Goal: Information Seeking & Learning: Understand process/instructions

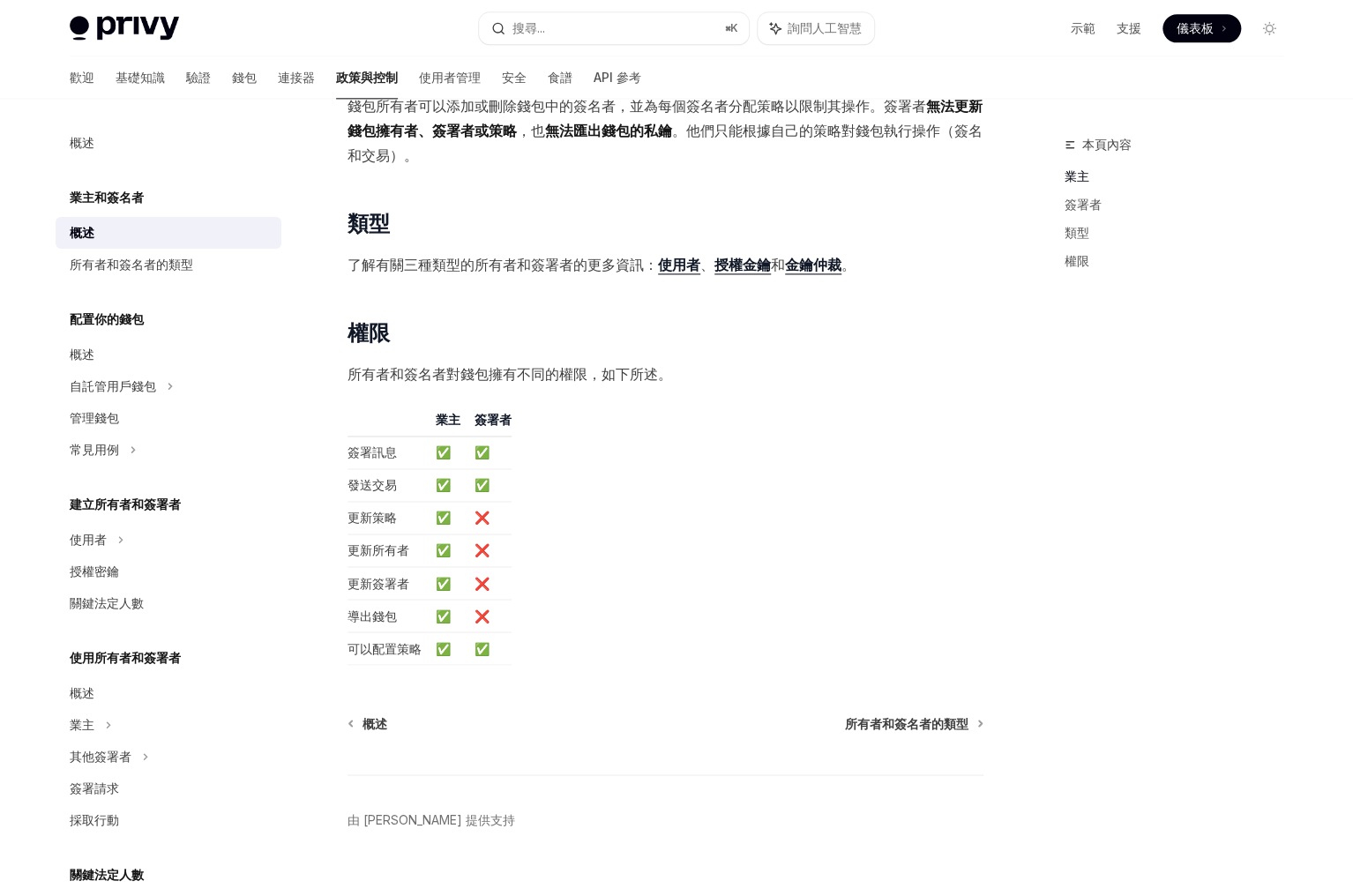
scroll to position [1135, 0]
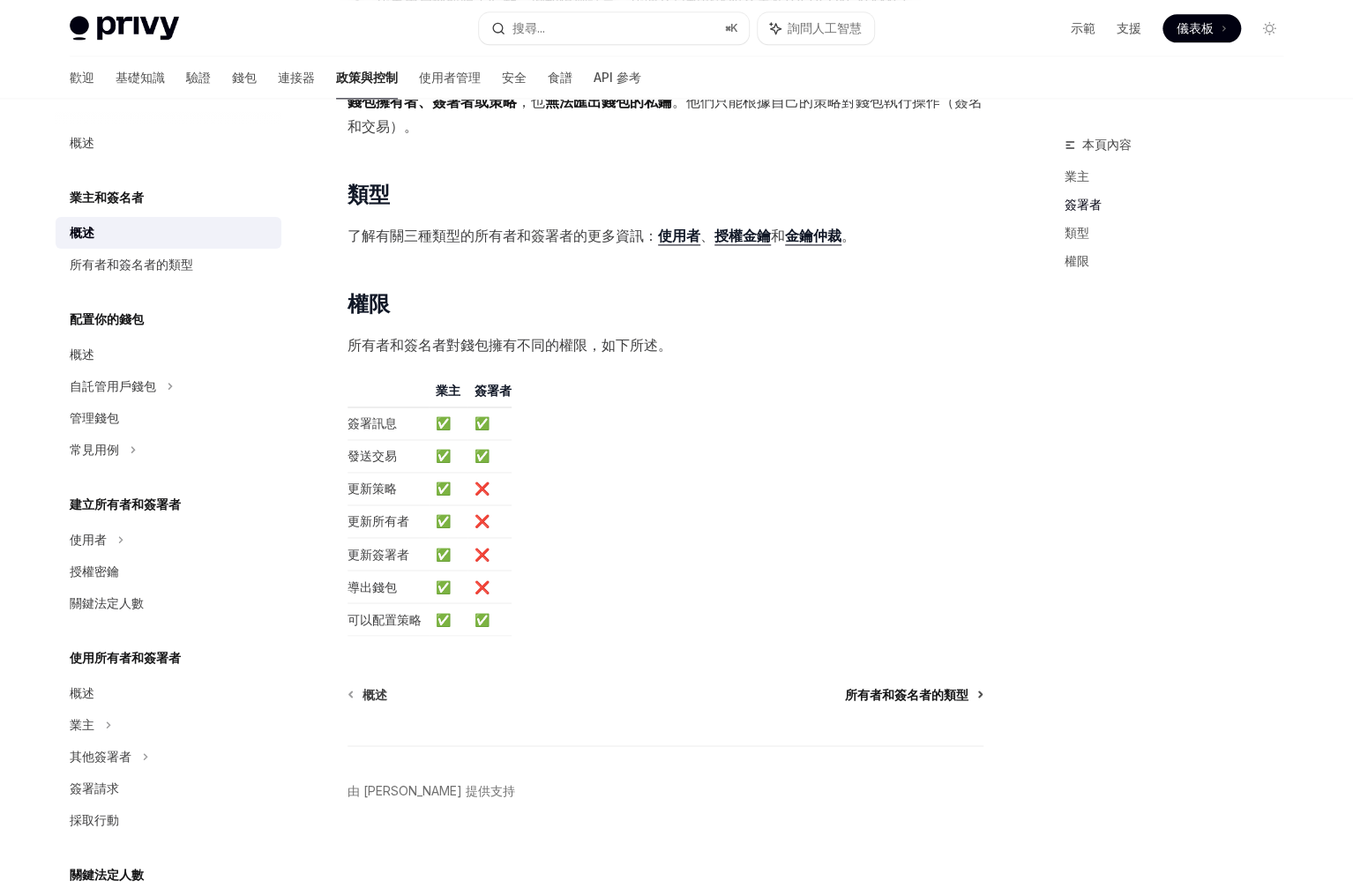
click at [880, 698] on font "所有者和簽名者的類型" at bounding box center [907, 693] width 124 height 15
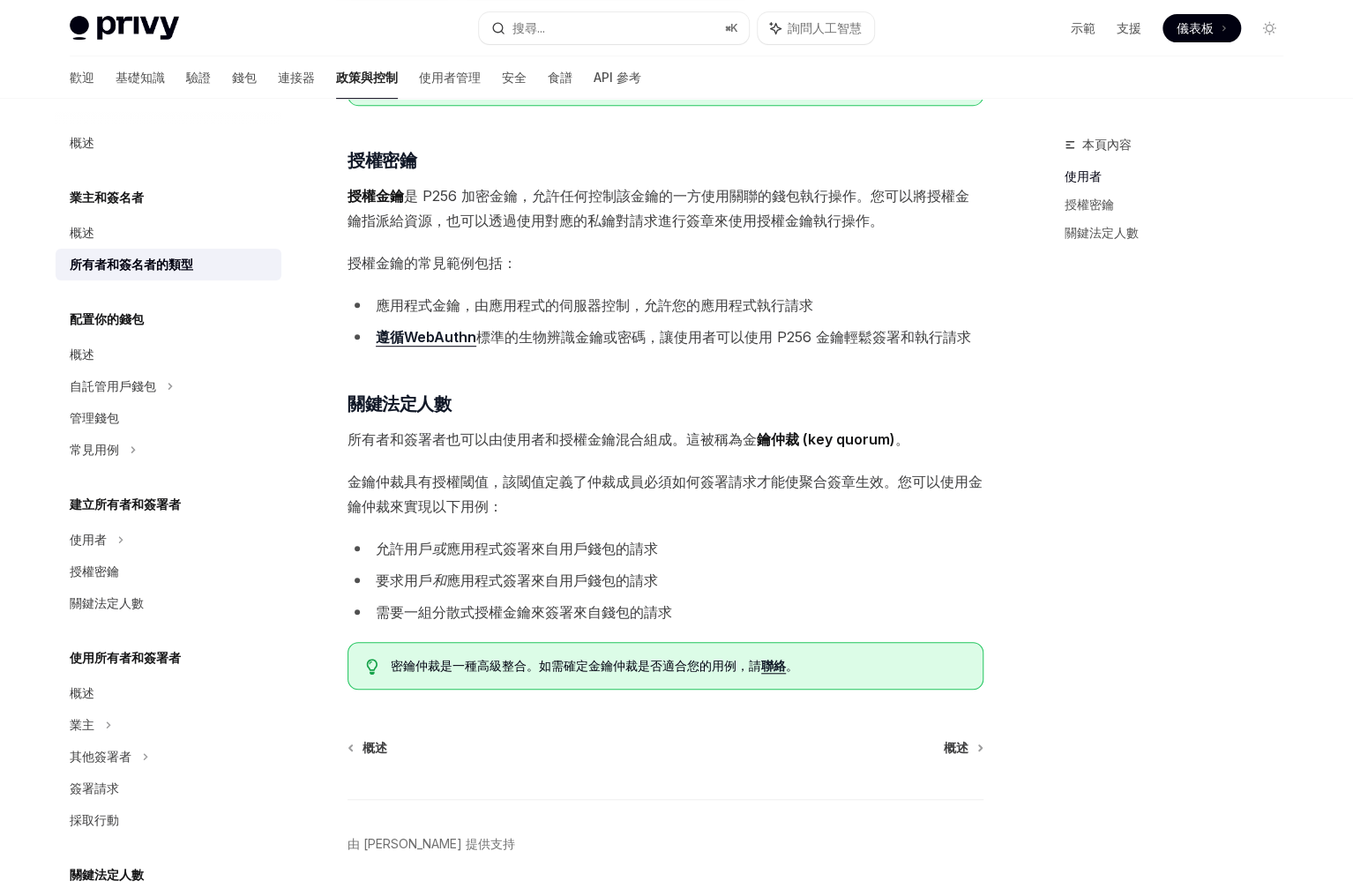
scroll to position [405, 0]
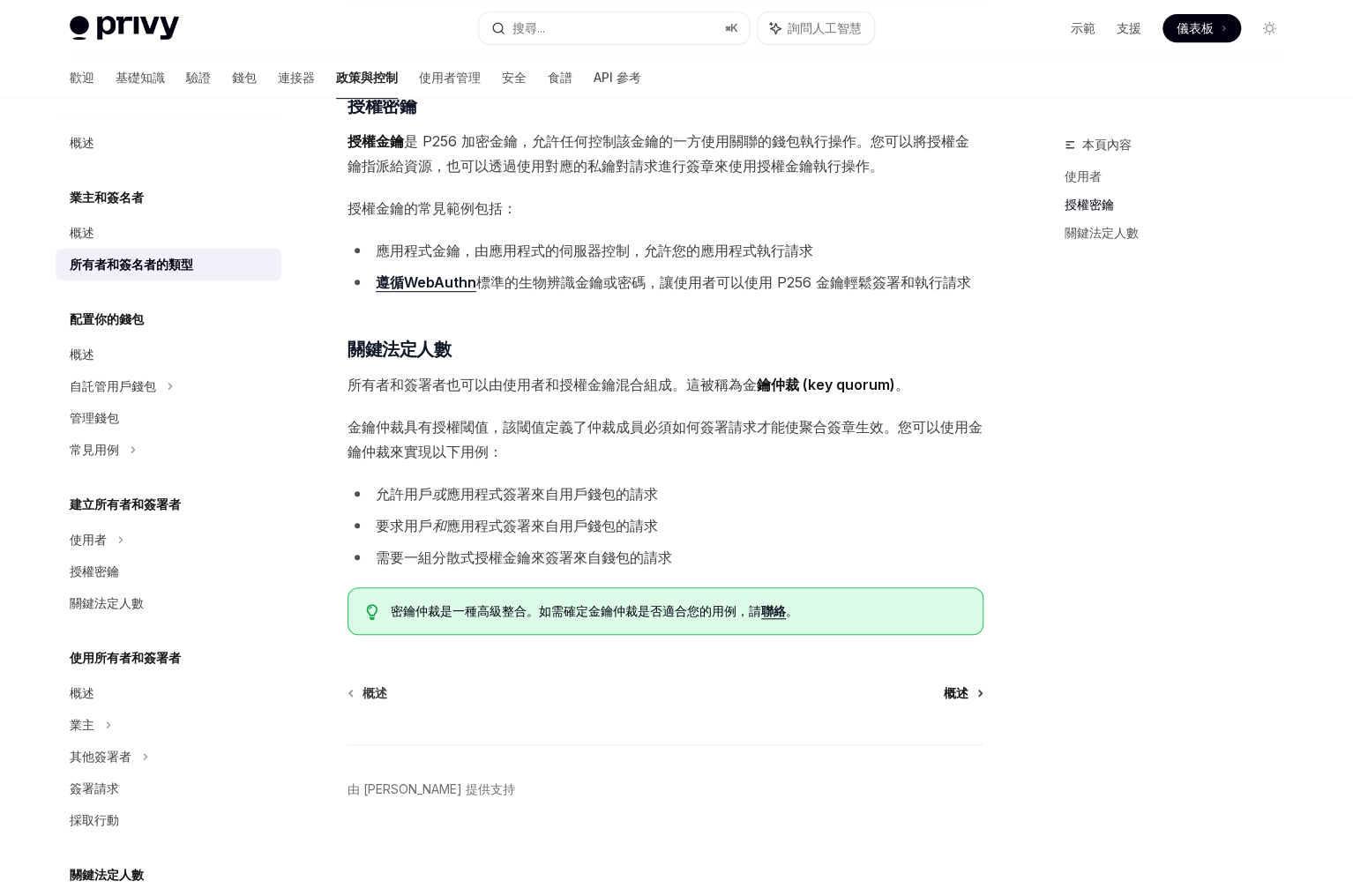
click at [958, 700] on span "概述" at bounding box center [956, 693] width 25 height 18
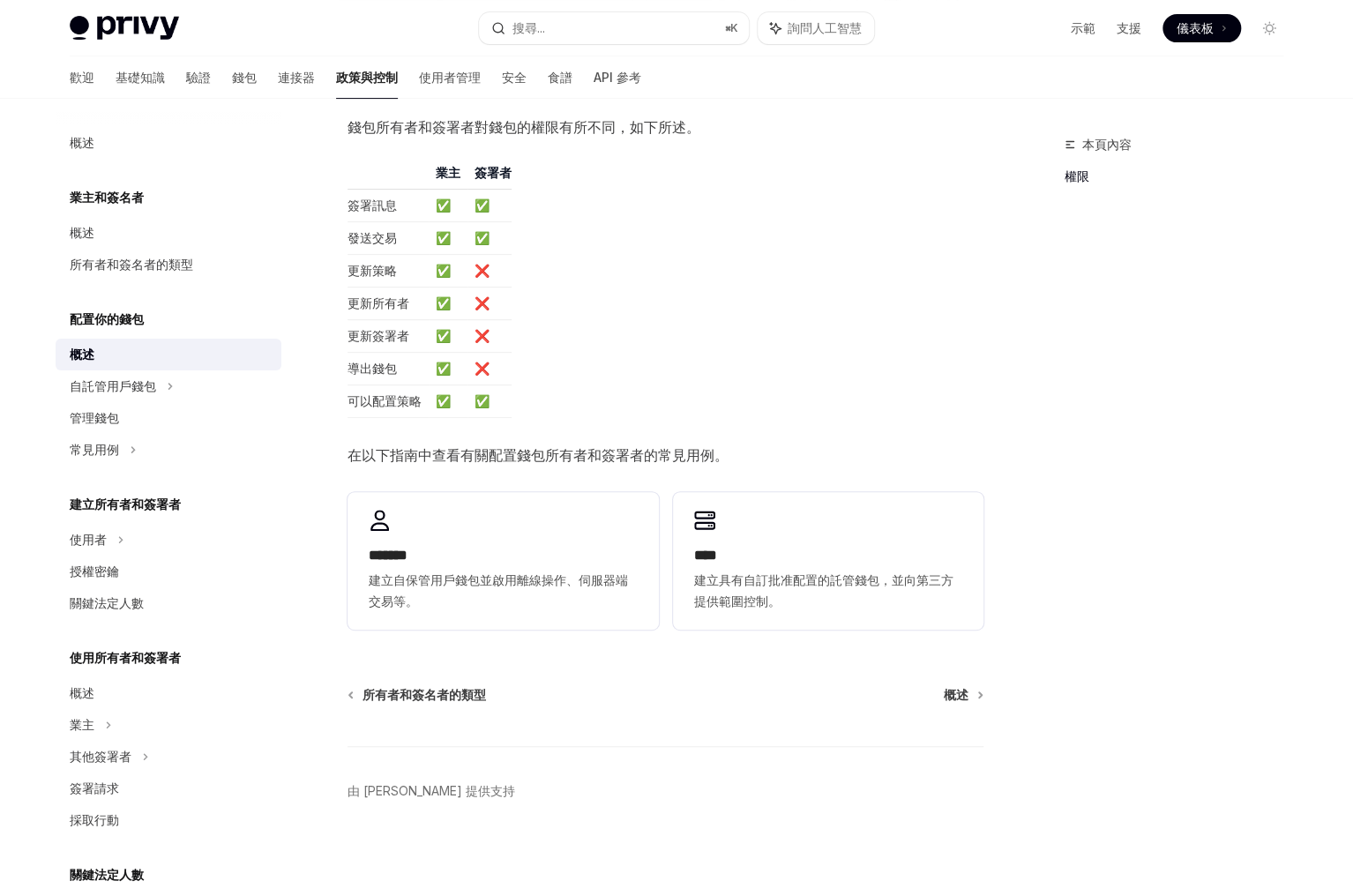
scroll to position [242, 0]
click at [953, 691] on font "概述" at bounding box center [956, 693] width 25 height 15
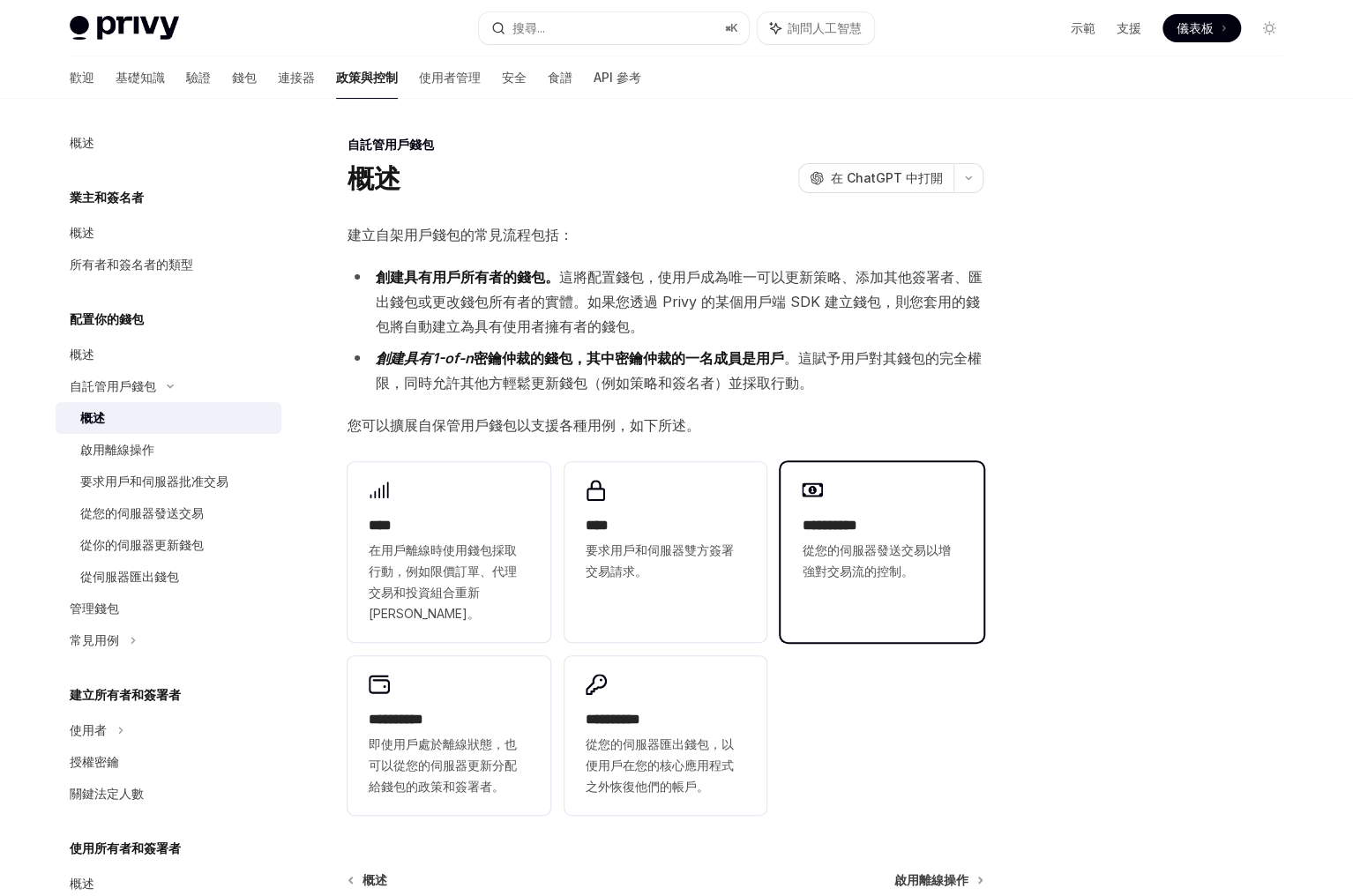
click at [911, 568] on font "從您的伺服器發送交易以增強對交易流的控制。" at bounding box center [876, 561] width 148 height 36
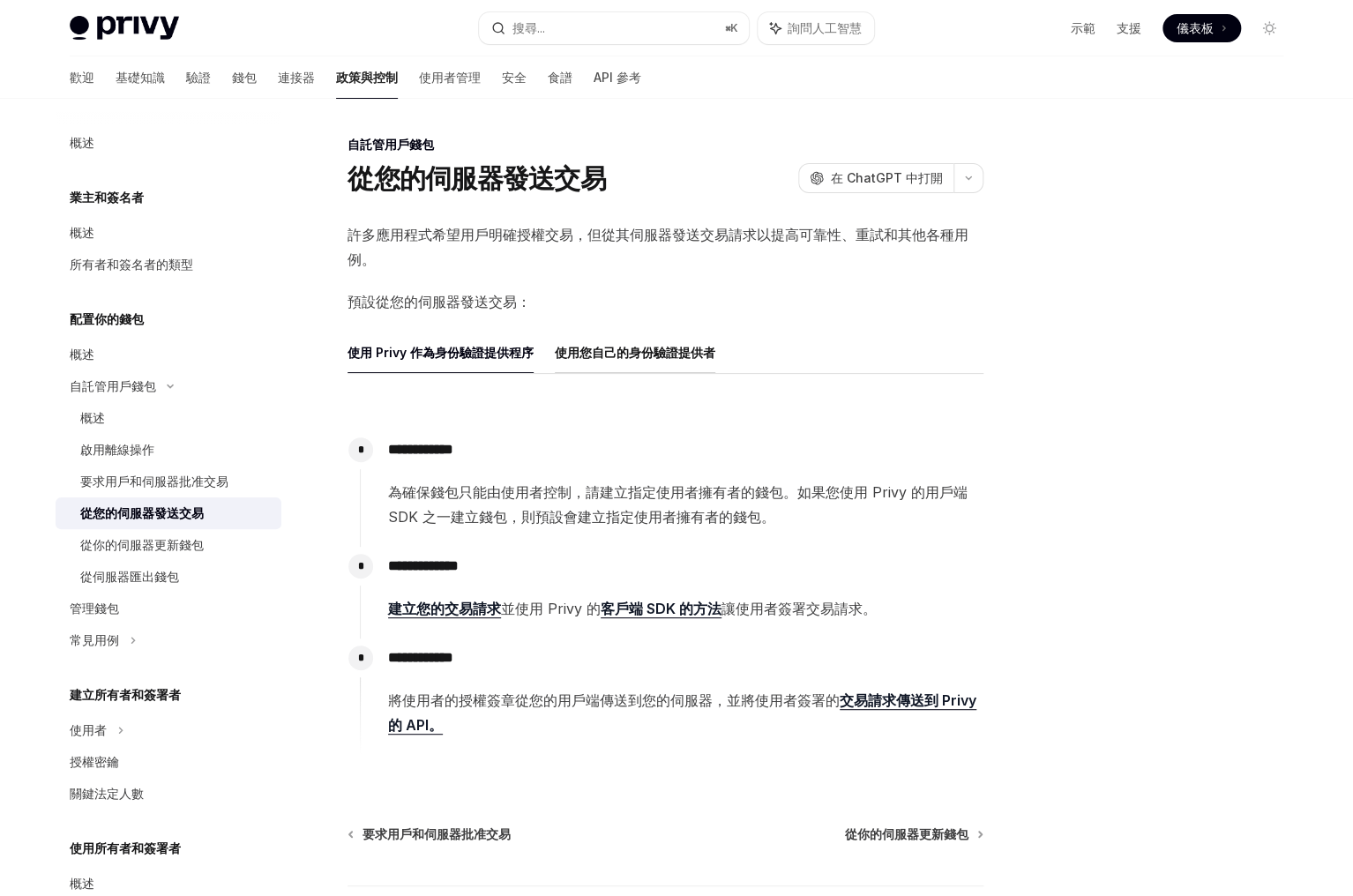
click at [664, 346] on font "使用您自己的身份驗證提供者" at bounding box center [634, 352] width 161 height 15
type textarea "*"
